Goal: Task Accomplishment & Management: Use online tool/utility

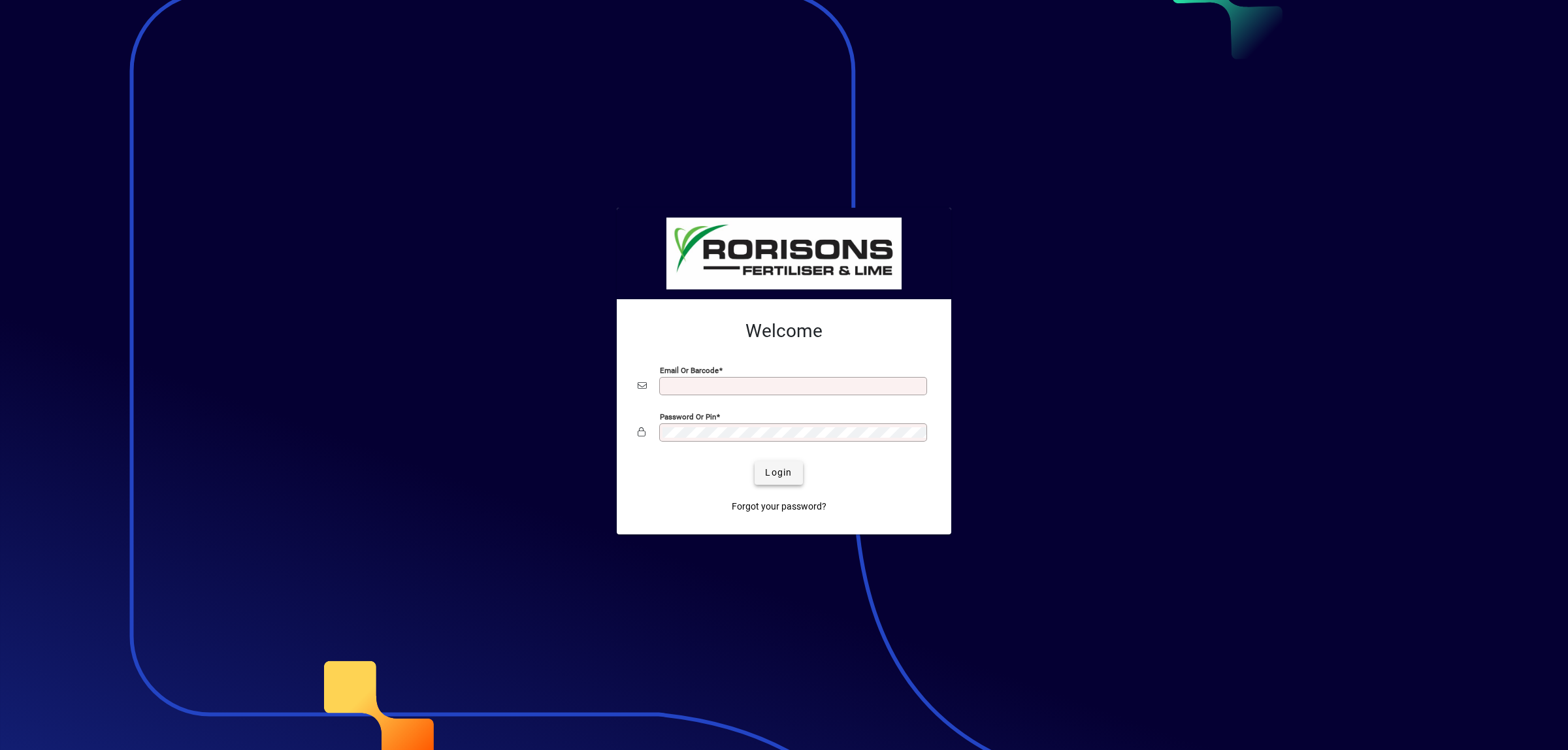
type input "**********"
click at [785, 472] on span "Login" at bounding box center [778, 472] width 27 height 14
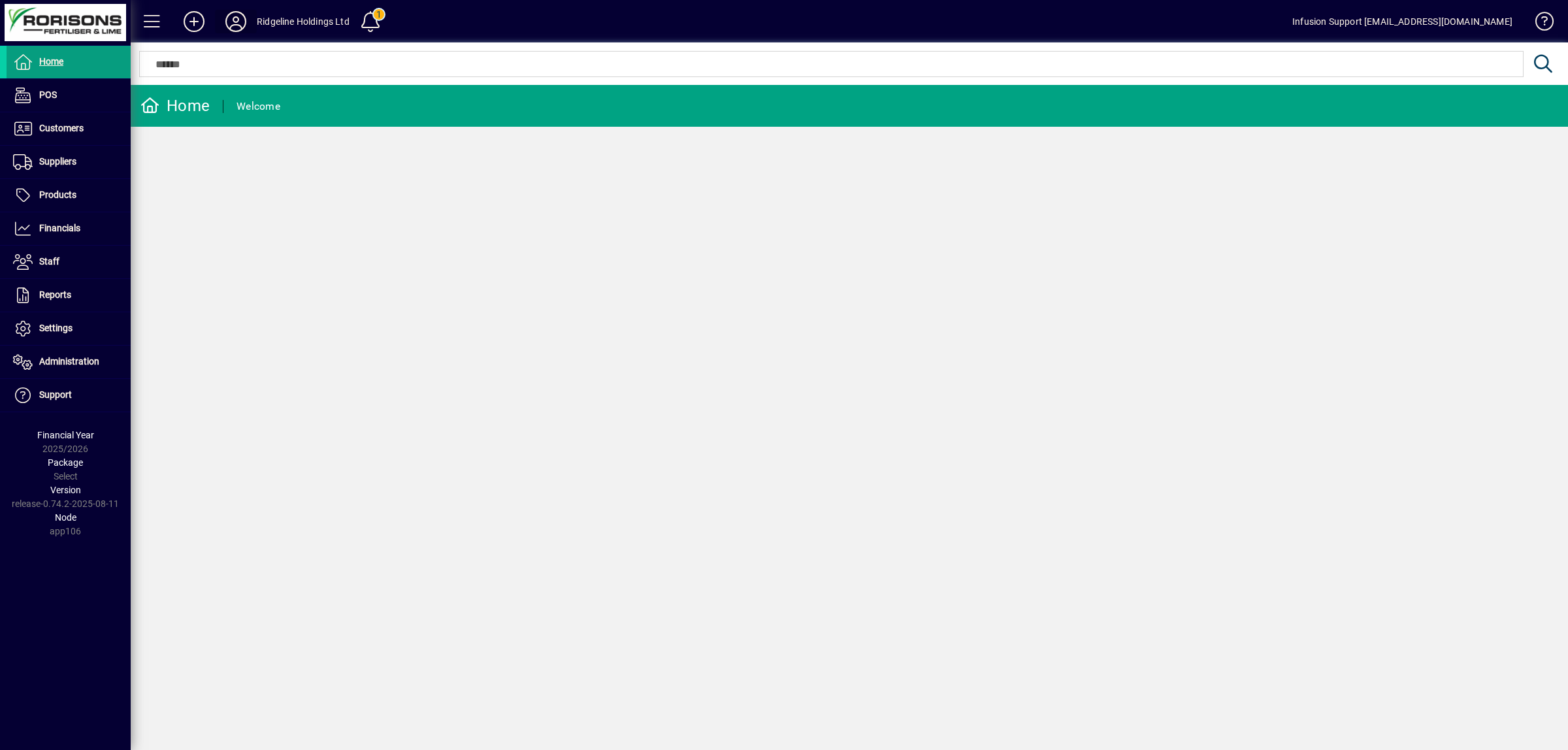
drag, startPoint x: 229, startPoint y: 24, endPoint x: 218, endPoint y: 24, distance: 11.0
click at [218, 24] on button at bounding box center [236, 21] width 42 height 24
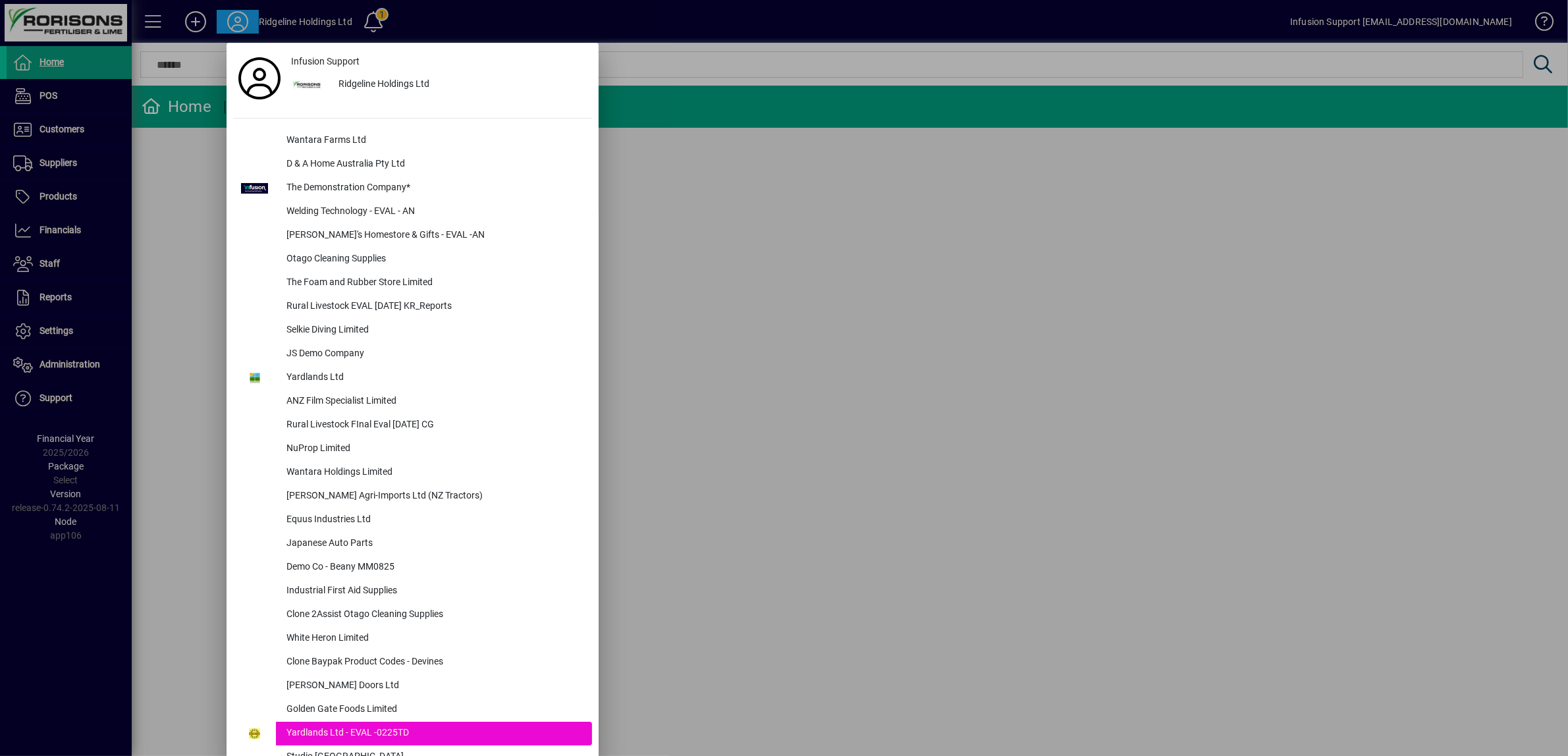
click at [53, 363] on div at bounding box center [784, 378] width 1568 height 756
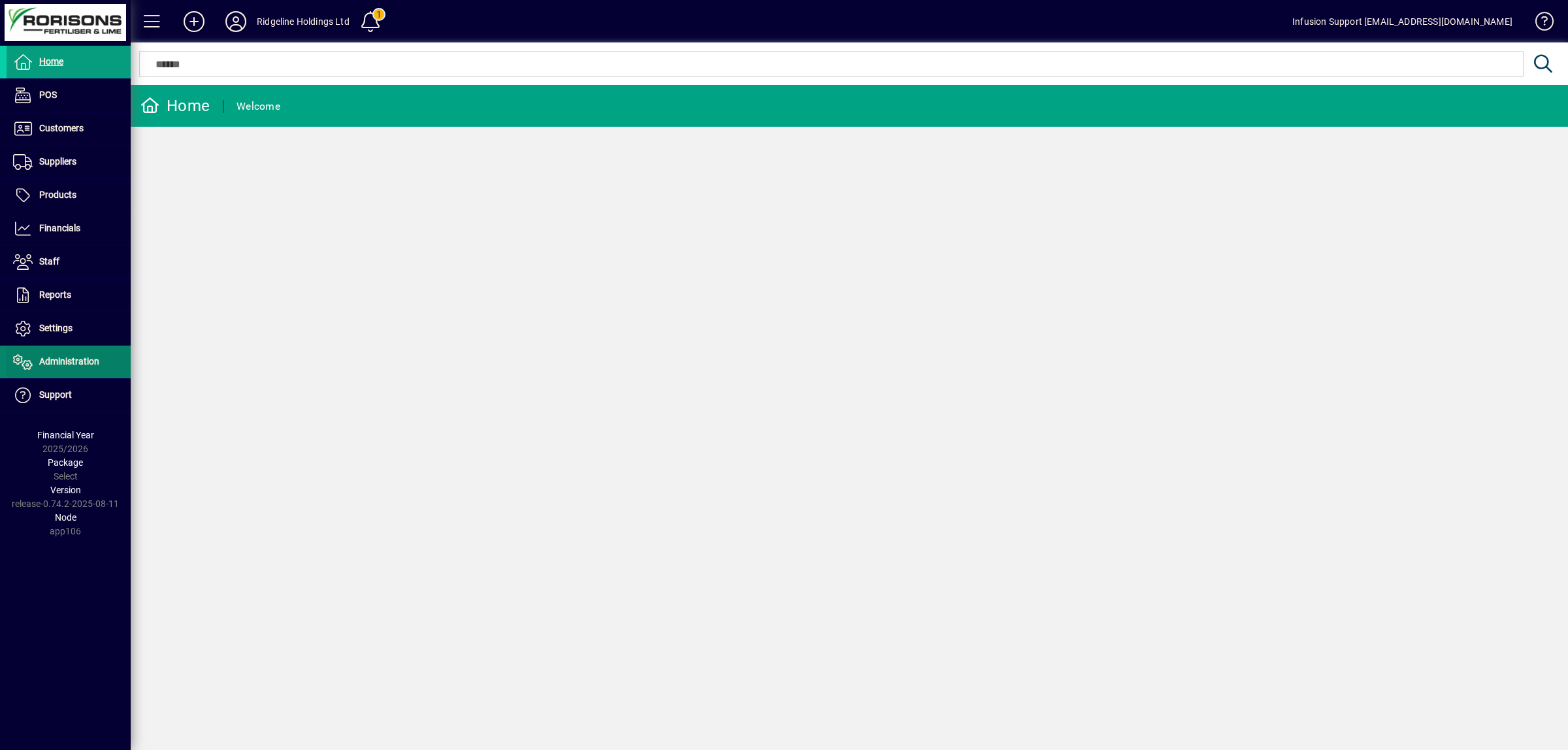
click at [53, 360] on span "Administration" at bounding box center [69, 361] width 60 height 11
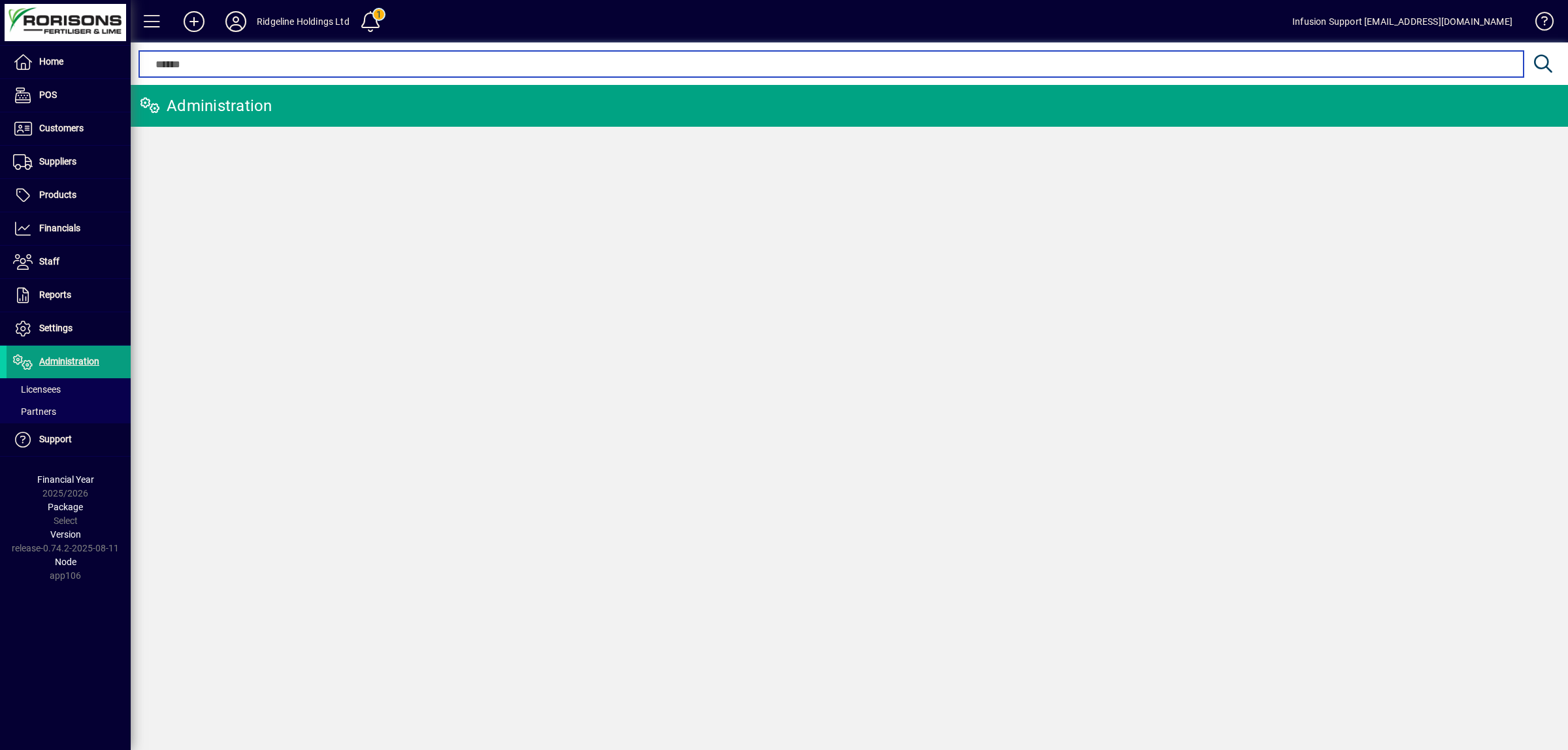
click at [263, 62] on input "text" at bounding box center [831, 63] width 1364 height 15
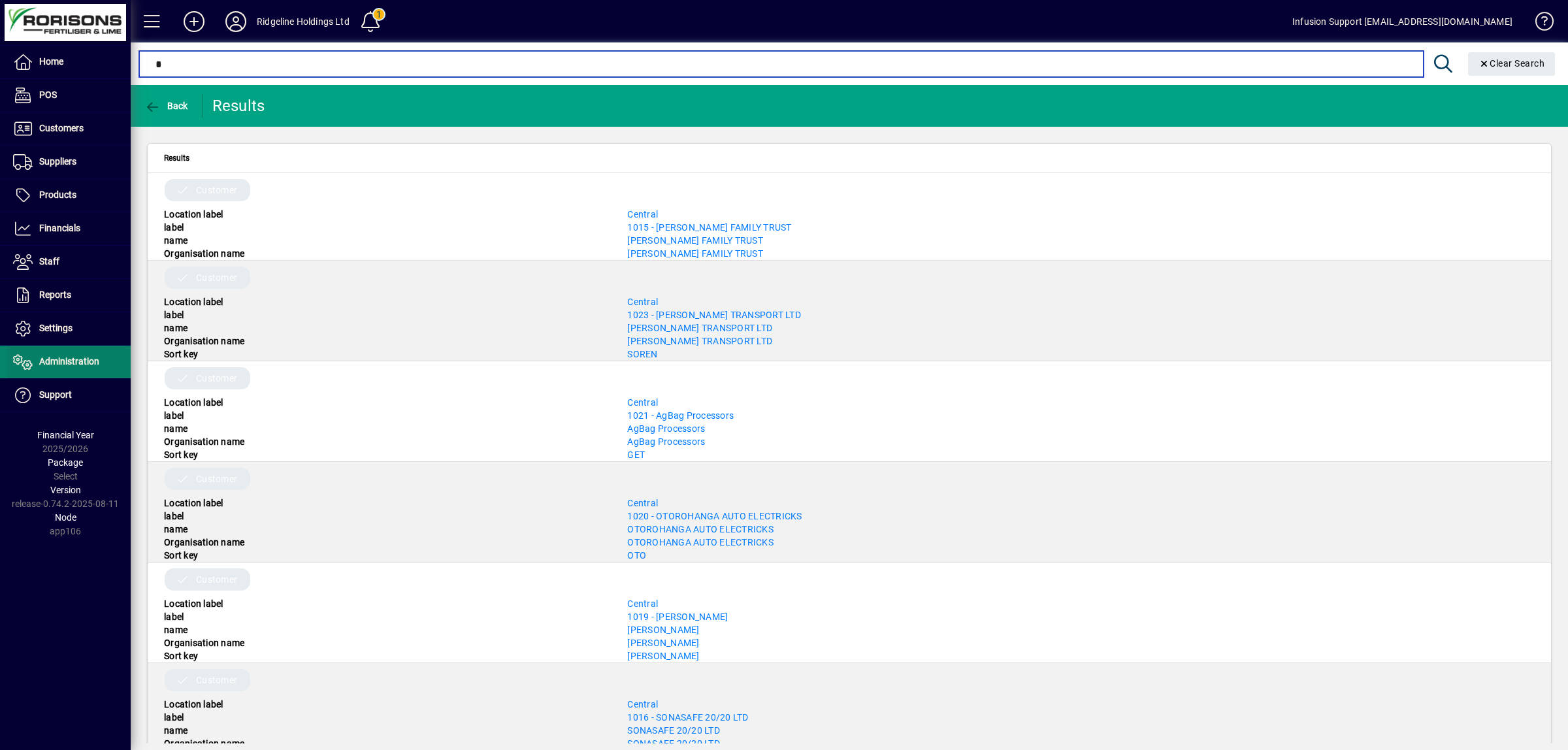
type input "*"
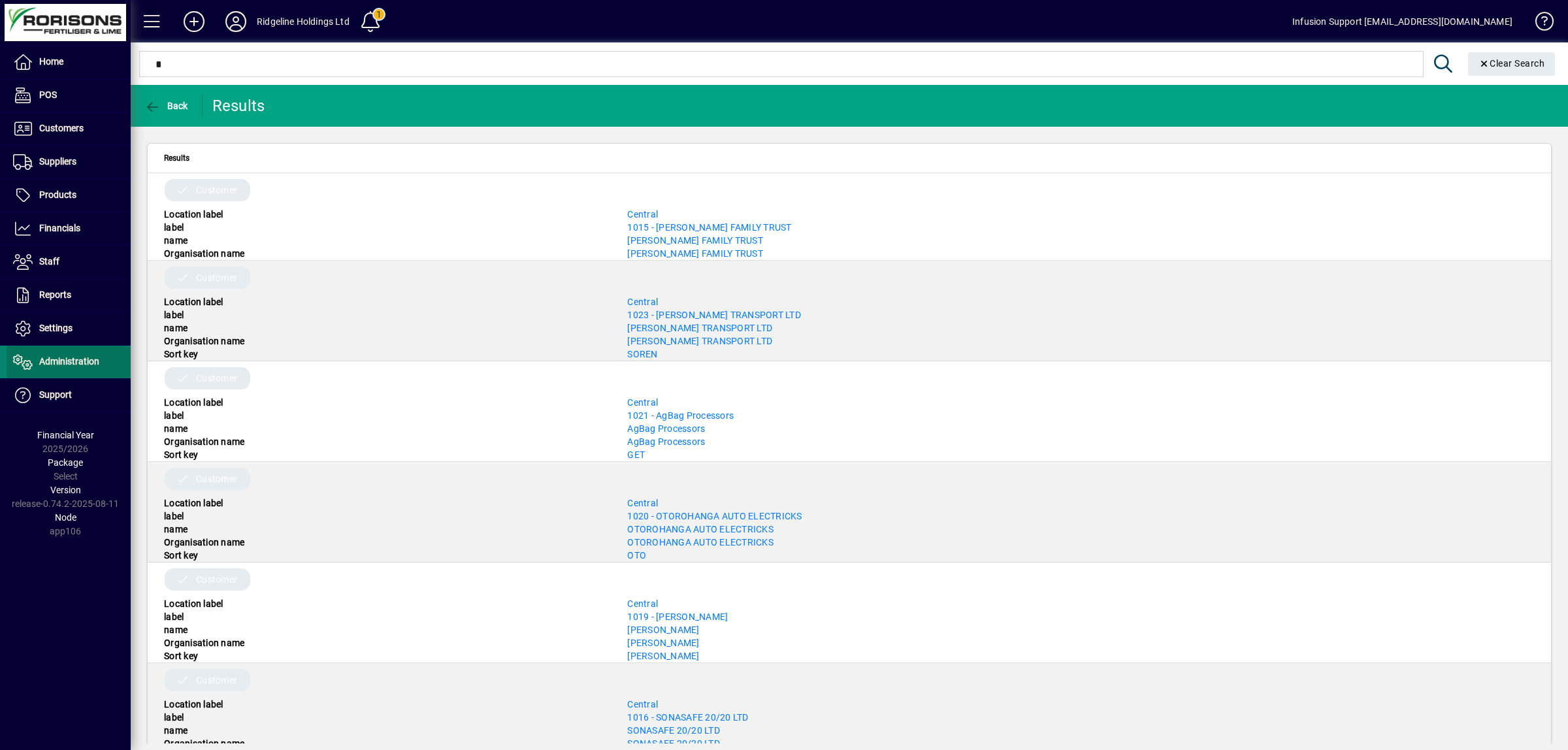
click at [50, 366] on span "Administration" at bounding box center [69, 361] width 60 height 11
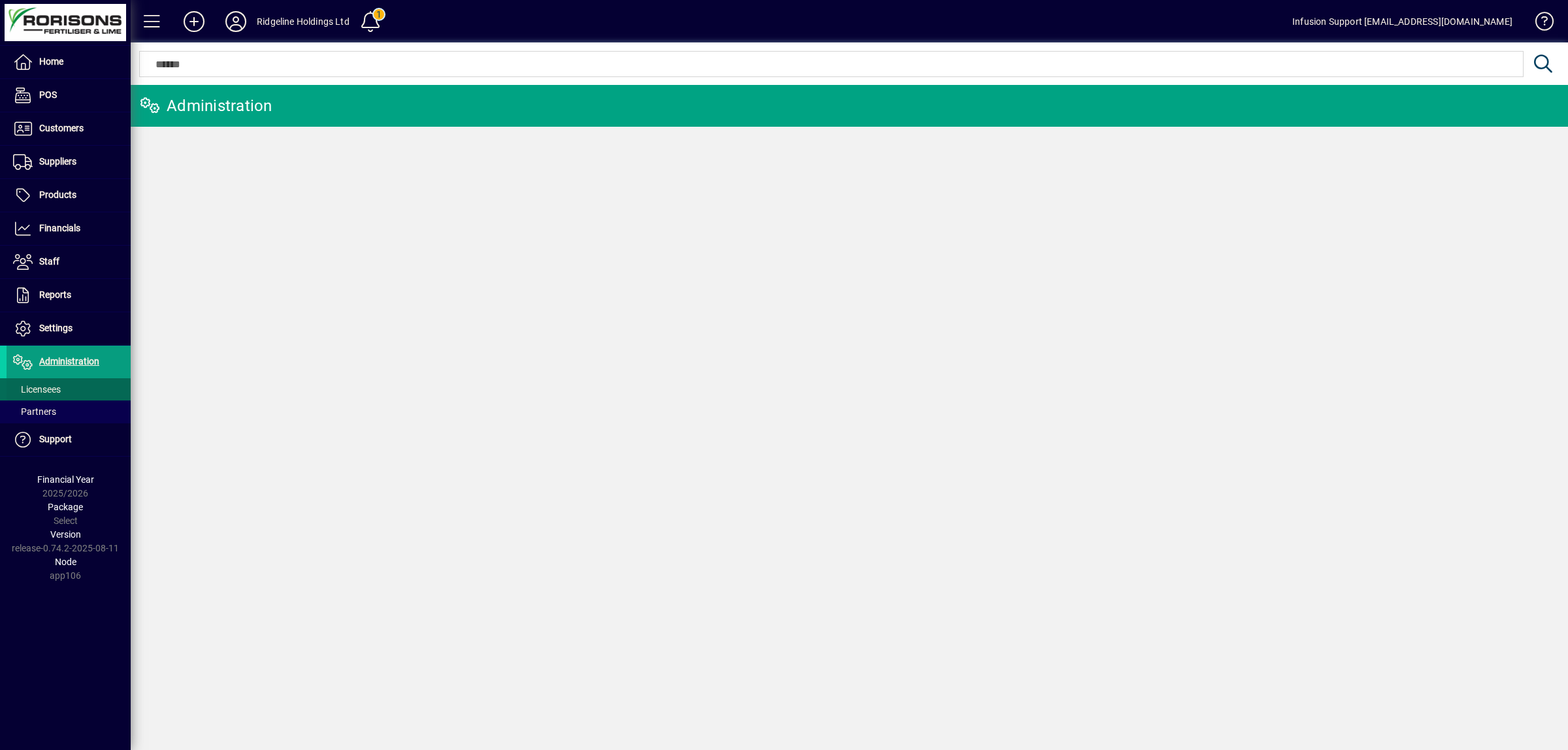
click at [45, 387] on span "Licensees" at bounding box center [37, 389] width 48 height 11
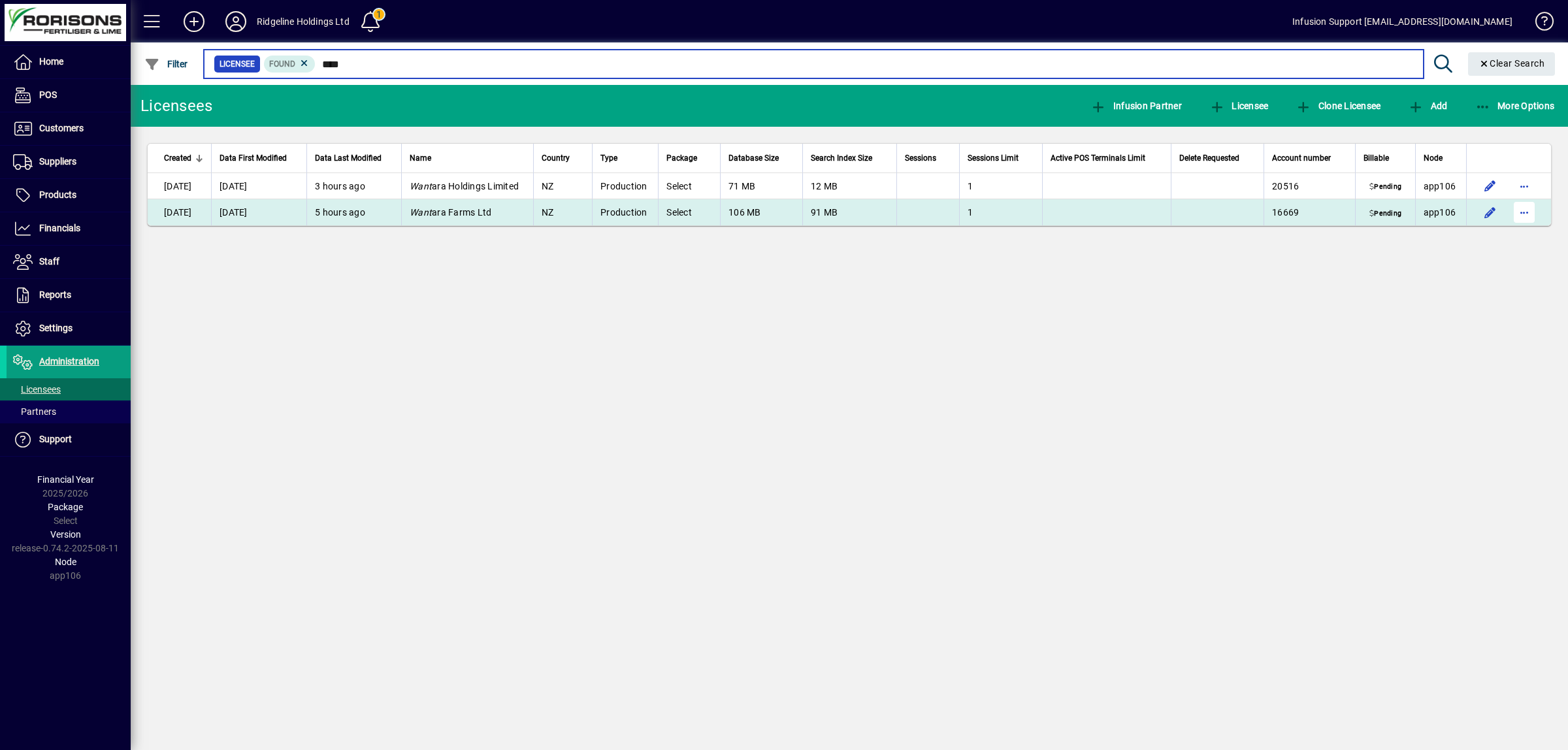
type input "****"
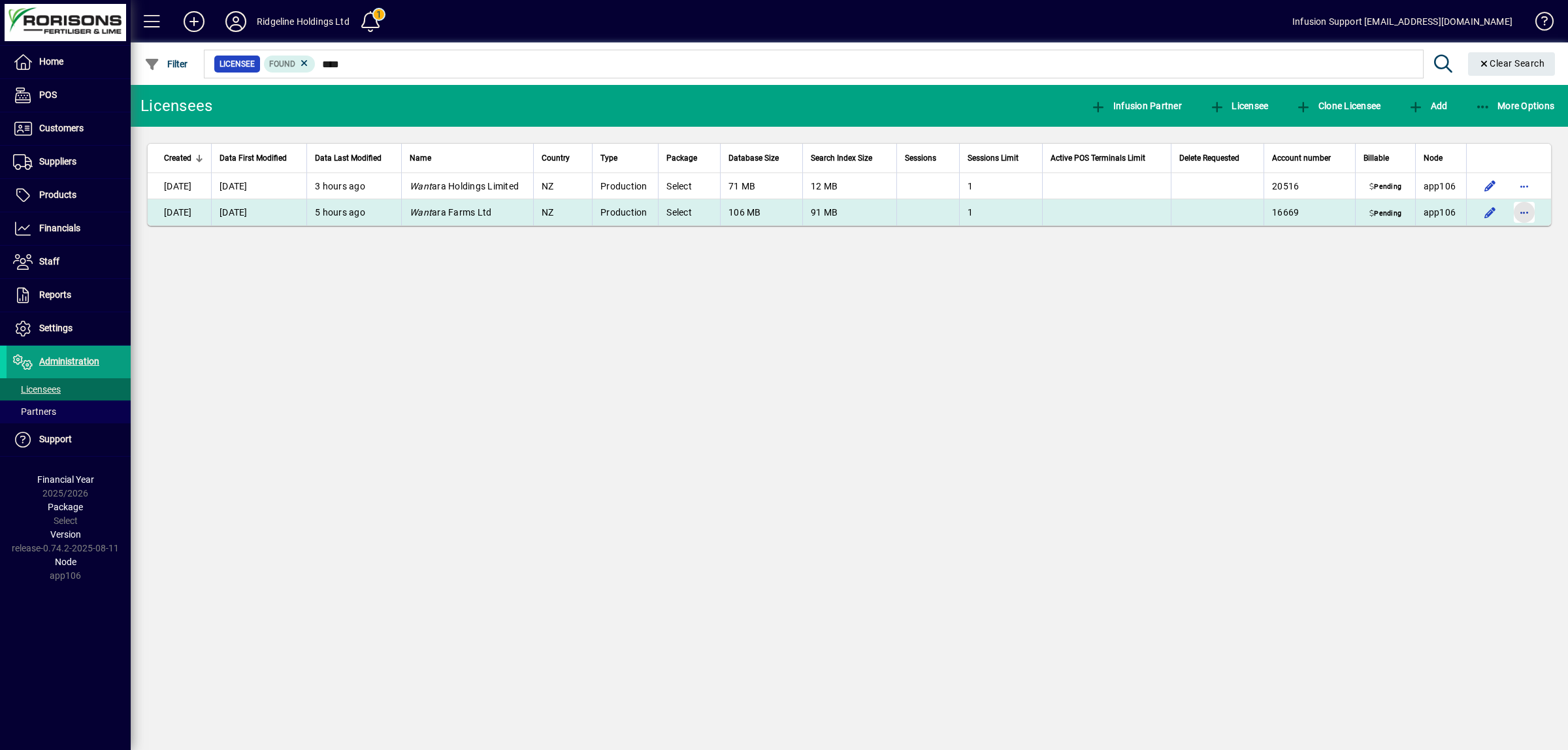
click at [1517, 216] on span "button" at bounding box center [1524, 212] width 32 height 32
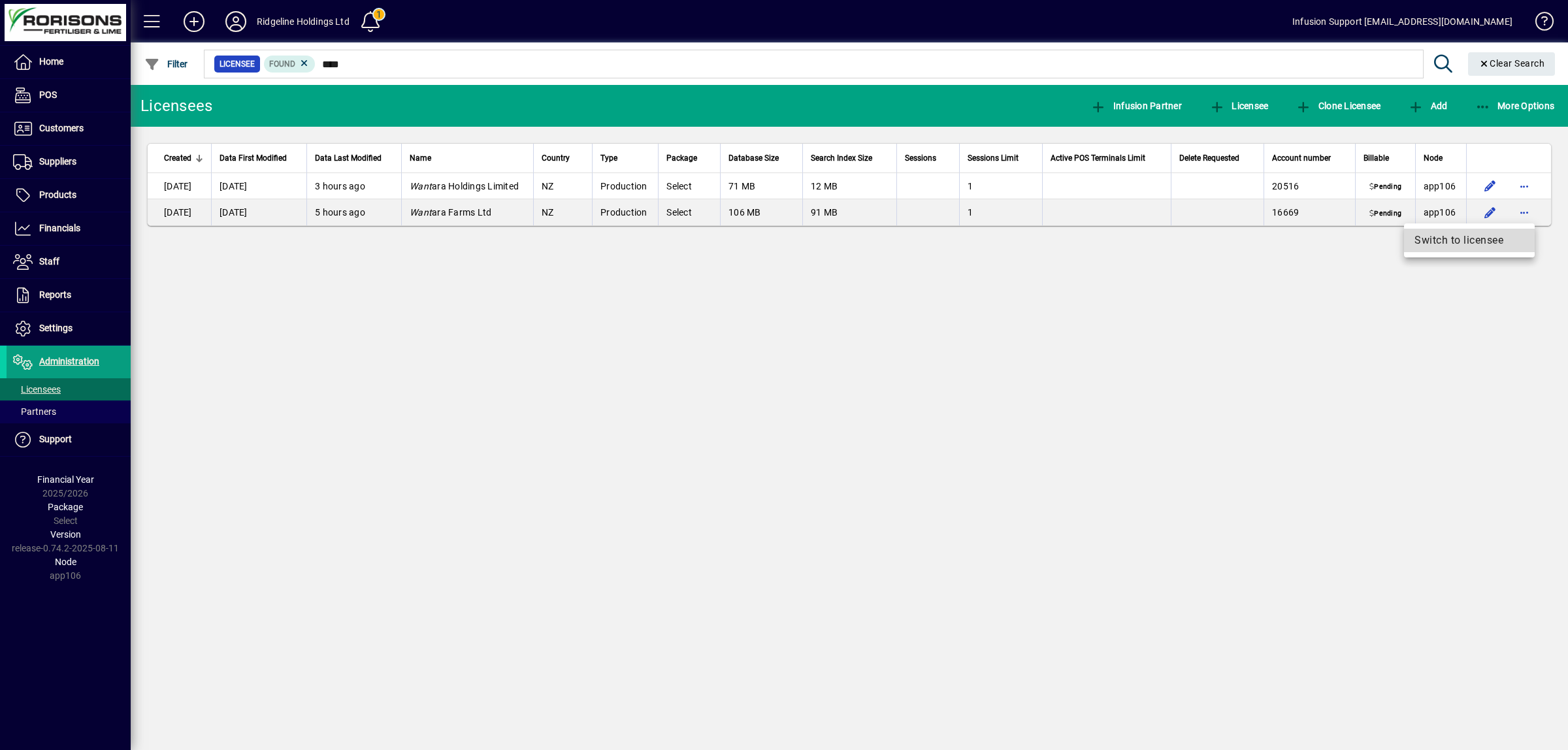
click at [1471, 243] on span "Switch to licensee" at bounding box center [1469, 240] width 110 height 15
